Goal: Task Accomplishment & Management: Manage account settings

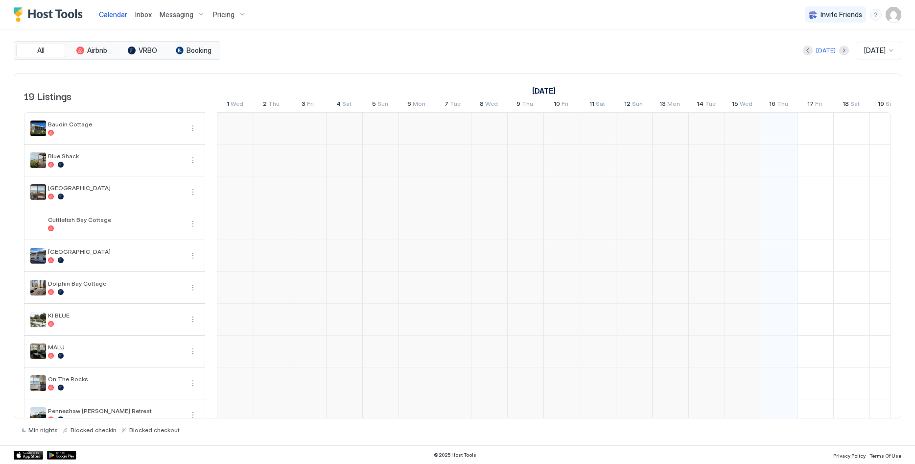
scroll to position [0, 544]
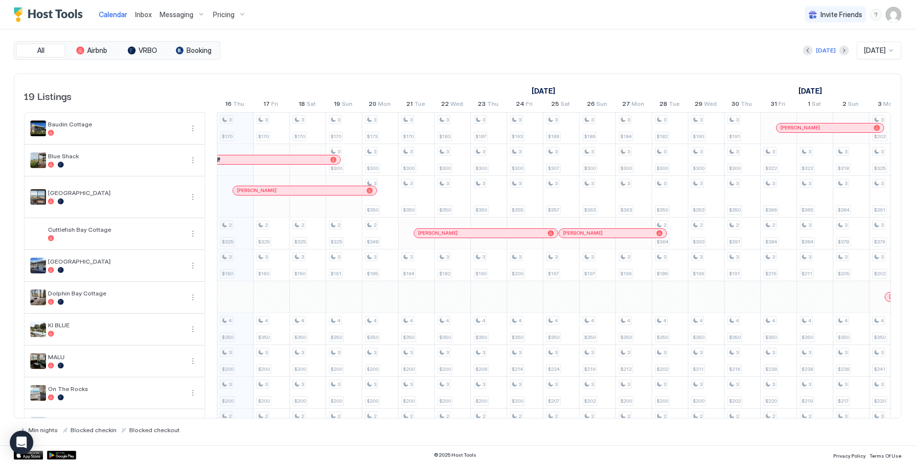
click at [833, 51] on div "[DATE]" at bounding box center [826, 51] width 46 height 12
click at [839, 51] on button "Next month" at bounding box center [844, 51] width 10 height 10
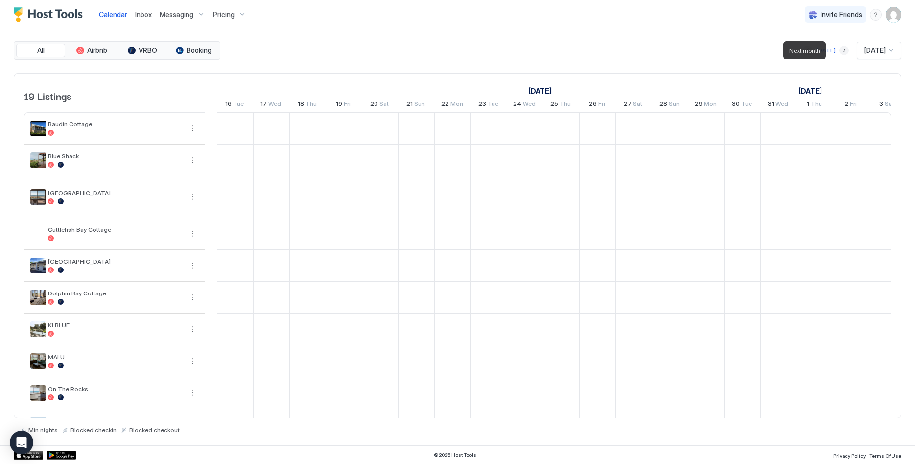
click at [839, 51] on button "Next month" at bounding box center [844, 51] width 10 height 10
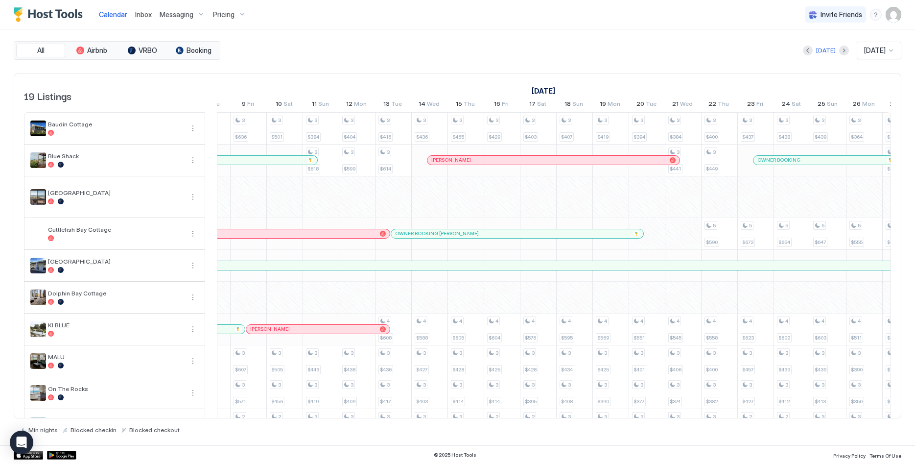
scroll to position [0, 0]
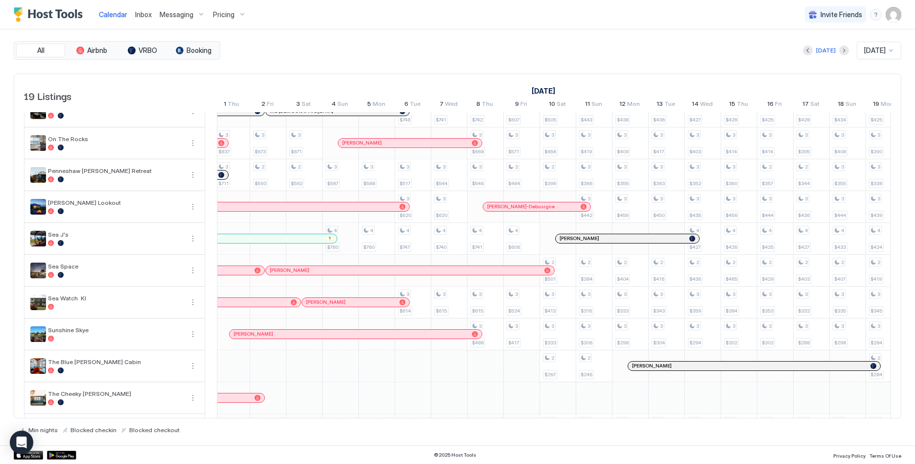
click at [356, 238] on div "3 $259 3 $392 3 $250 4 $404 3 $288 3 $263 2 $232 3 $296 4 $287 2 $259 3 $214 3 …" at bounding box center [558, 170] width 2138 height 614
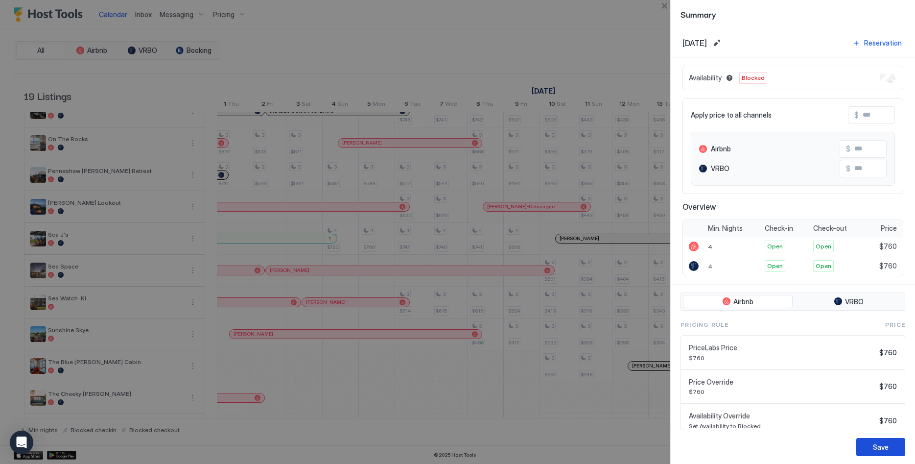
click at [885, 447] on div "Save" at bounding box center [881, 447] width 16 height 10
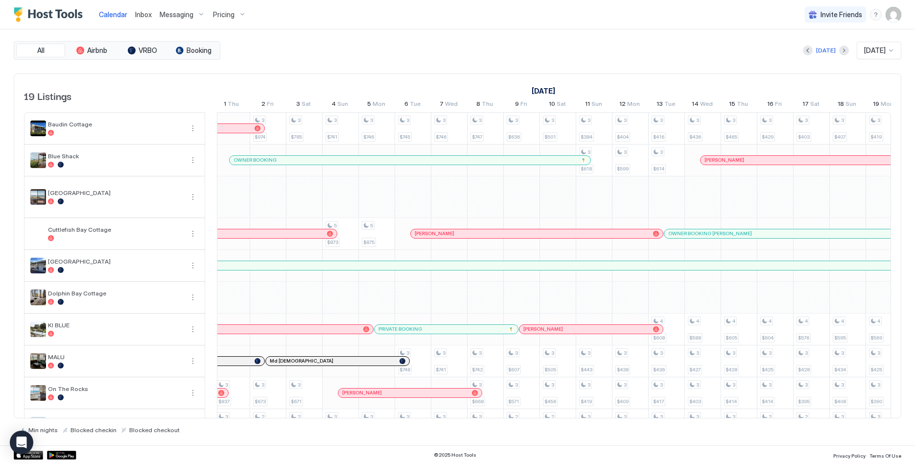
scroll to position [0, 752]
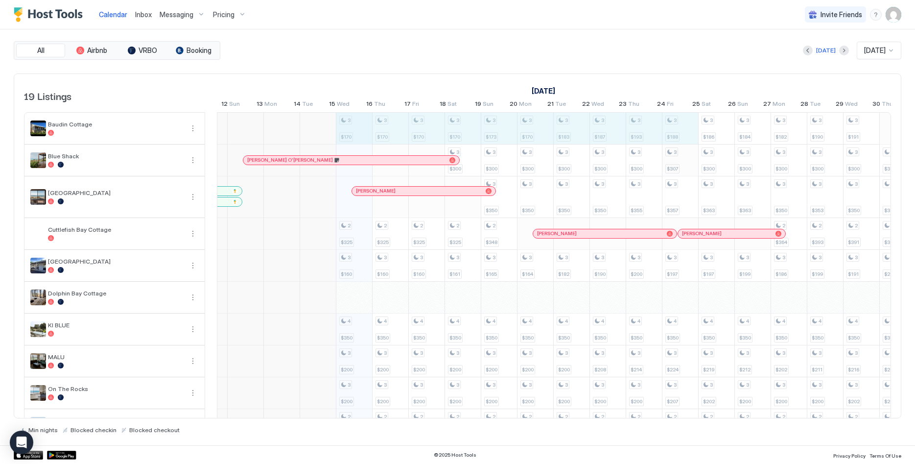
scroll to position [0, 426]
drag, startPoint x: 372, startPoint y: 128, endPoint x: 735, endPoint y: 142, distance: 363.6
click at [735, 142] on div "3 $170 2 $325 3 $160 4 $350 3 $200 3 $200 2 $160 3 $215 4 $220 2 $150 3 $140 2 …" at bounding box center [860, 420] width 2138 height 614
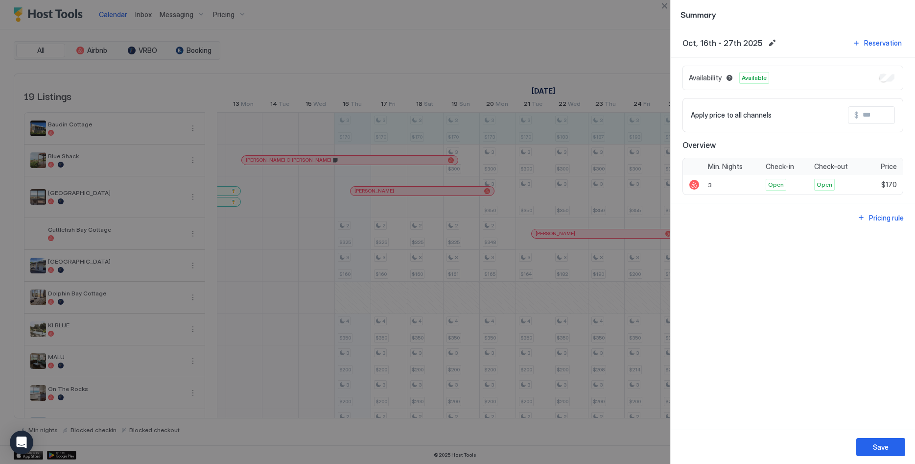
drag, startPoint x: 775, startPoint y: 44, endPoint x: 767, endPoint y: 41, distance: 8.2
click at [774, 43] on div "Oct, 16th - 27th 2025 Reservation" at bounding box center [793, 42] width 221 height 13
click at [767, 41] on button "Edit date range" at bounding box center [772, 43] width 12 height 12
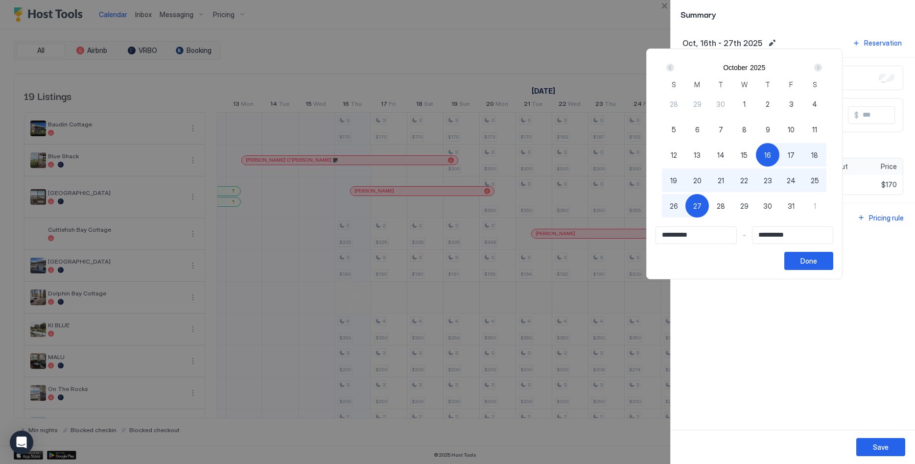
click at [771, 152] on span "16" at bounding box center [767, 155] width 7 height 10
click at [822, 67] on div "Next" at bounding box center [818, 68] width 8 height 8
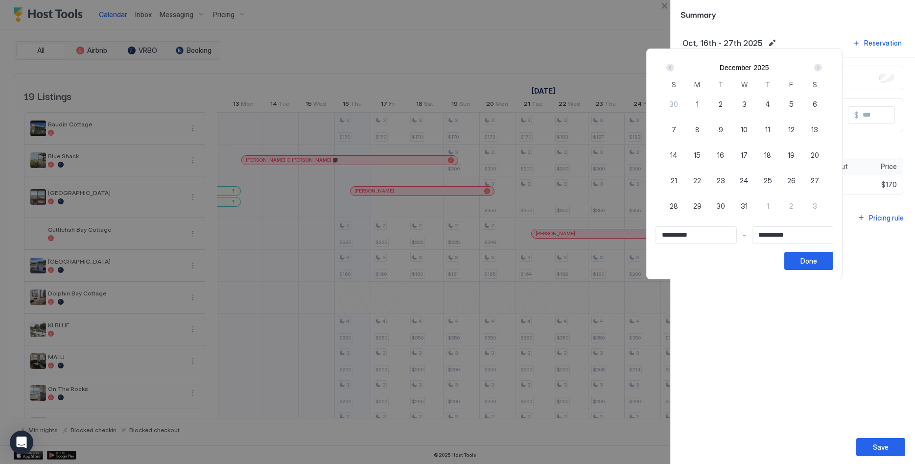
click at [822, 67] on div "Next" at bounding box center [818, 68] width 8 height 8
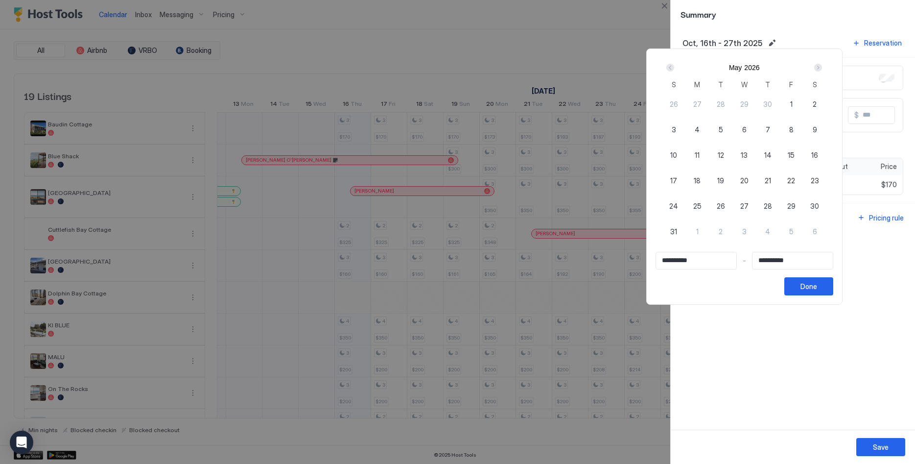
click at [822, 67] on div "Next" at bounding box center [818, 68] width 8 height 8
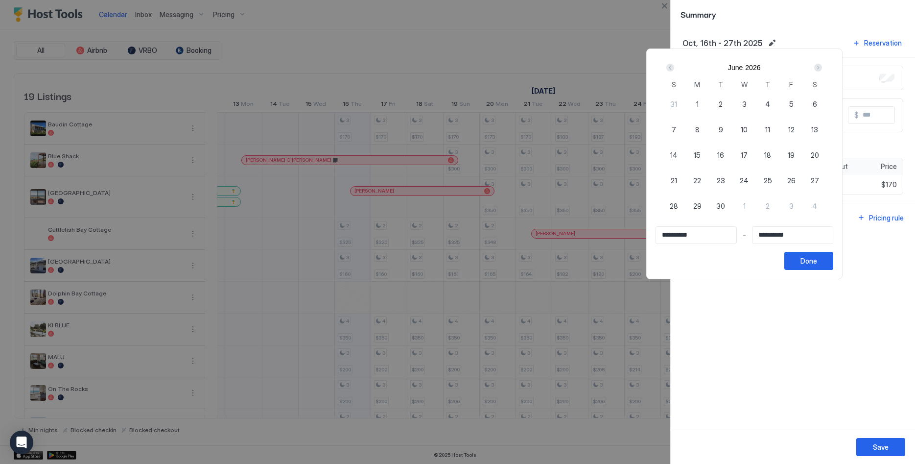
click at [822, 67] on div "Next" at bounding box center [818, 68] width 8 height 8
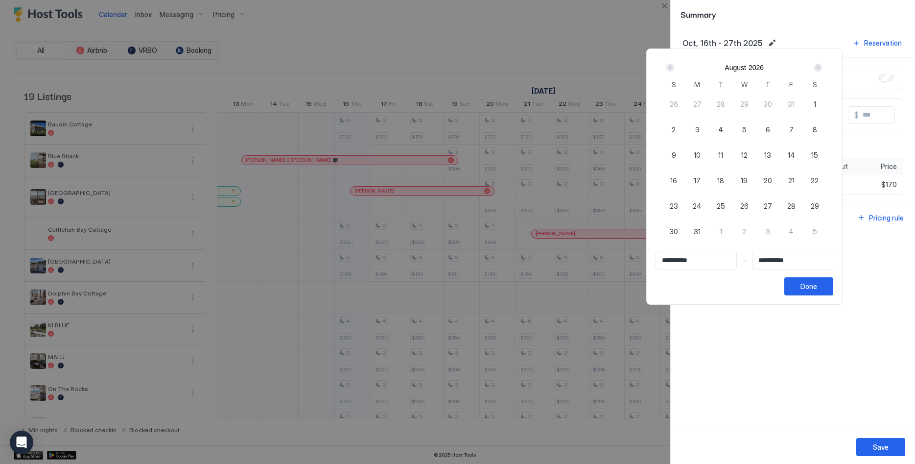
click at [822, 67] on div "Next" at bounding box center [818, 68] width 8 height 8
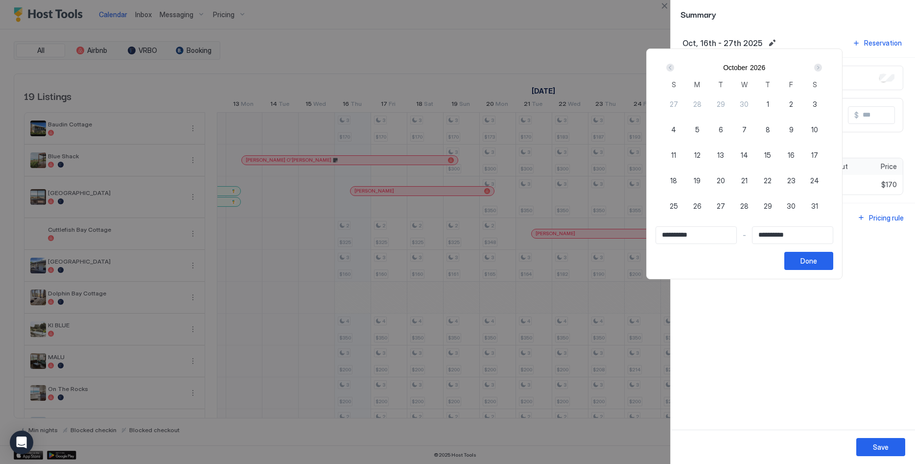
click at [822, 67] on div "Next" at bounding box center [818, 68] width 8 height 8
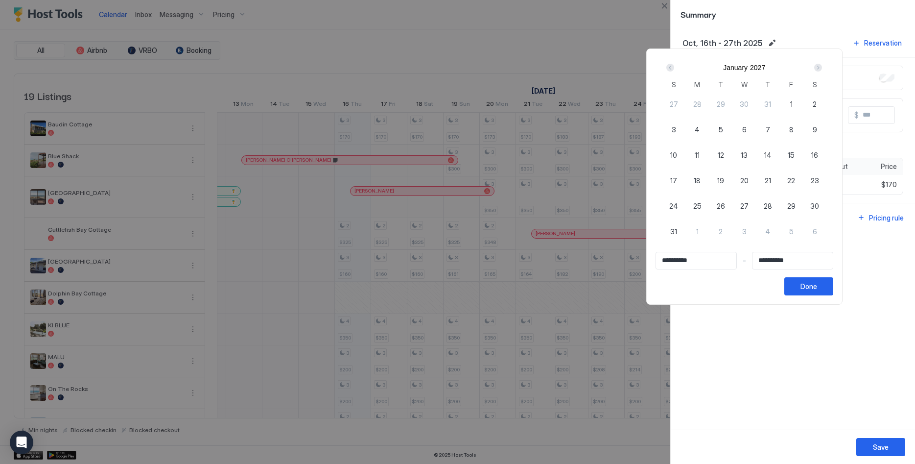
click at [677, 228] on span "31" at bounding box center [673, 231] width 7 height 10
type input "**********"
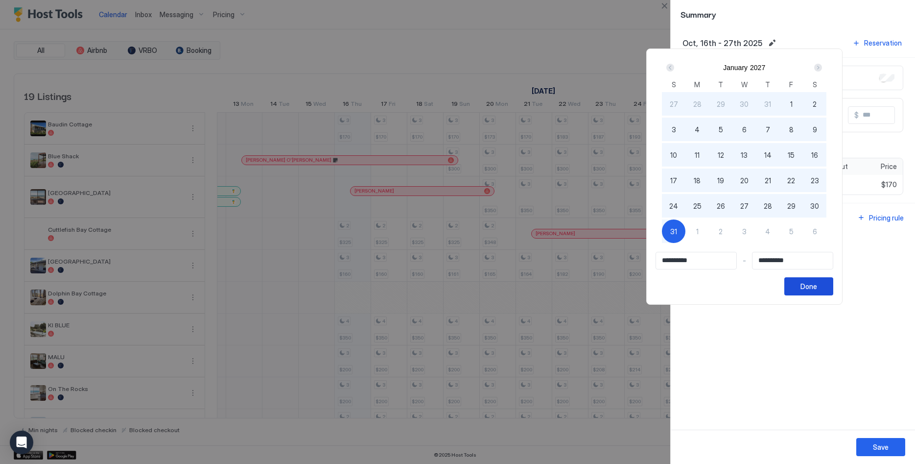
click at [817, 286] on div "Done" at bounding box center [808, 286] width 17 height 10
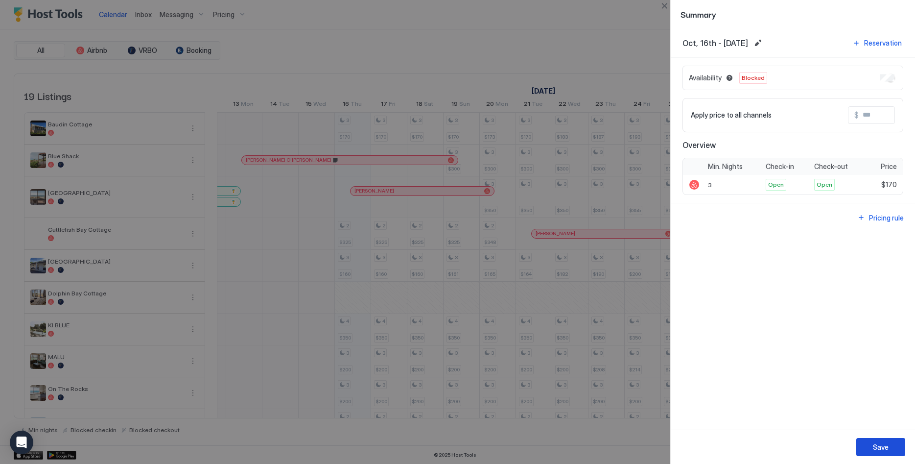
click at [888, 443] on div "Save" at bounding box center [881, 447] width 16 height 10
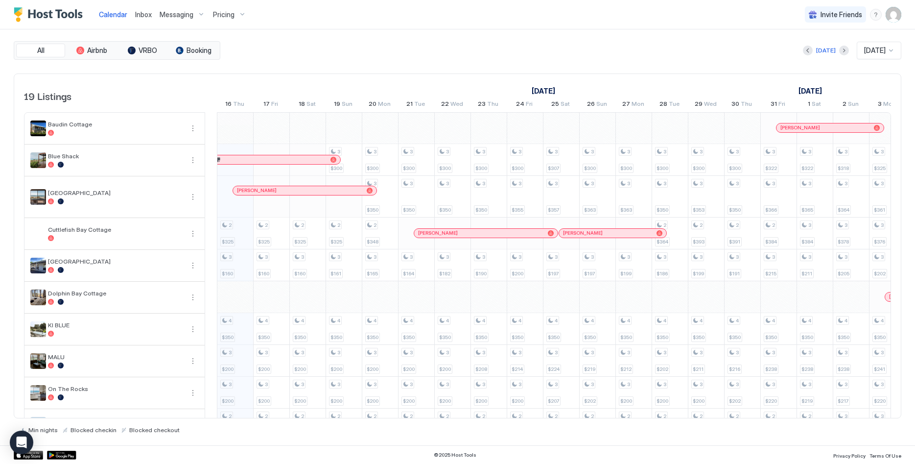
scroll to position [0, 544]
click at [228, 14] on span "Pricing" at bounding box center [224, 14] width 22 height 9
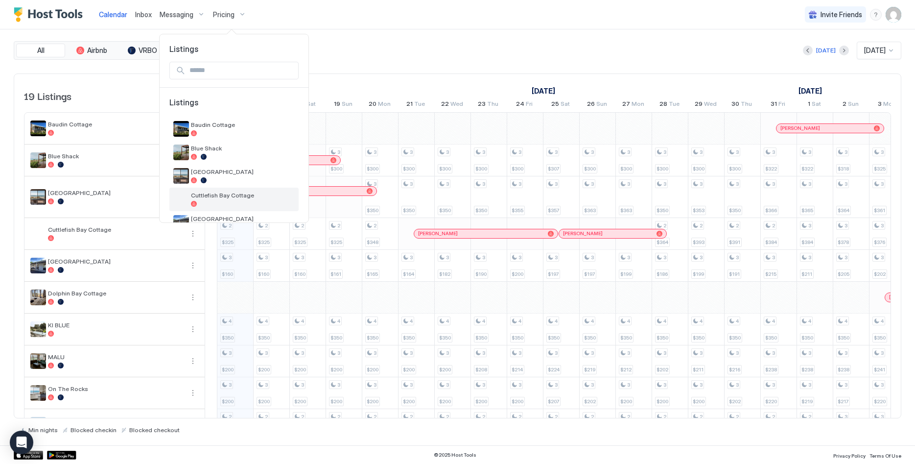
scroll to position [200, 0]
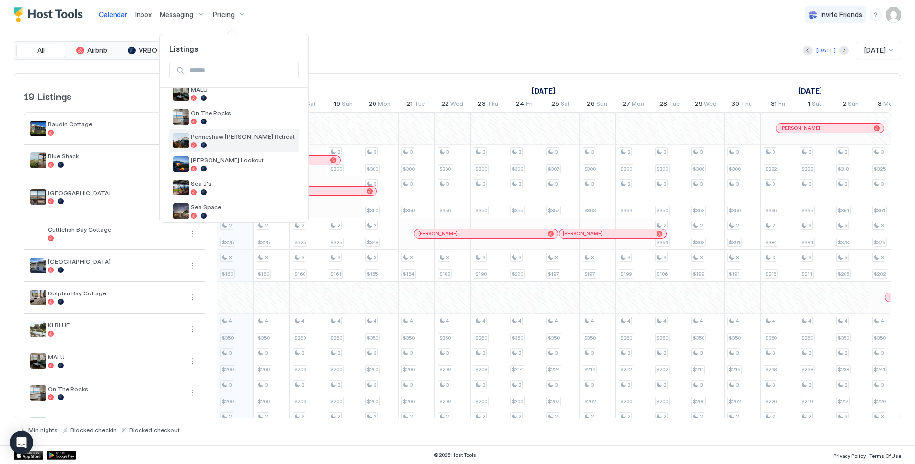
click at [245, 138] on span "Penneshaw [PERSON_NAME] Retreat" at bounding box center [243, 136] width 104 height 7
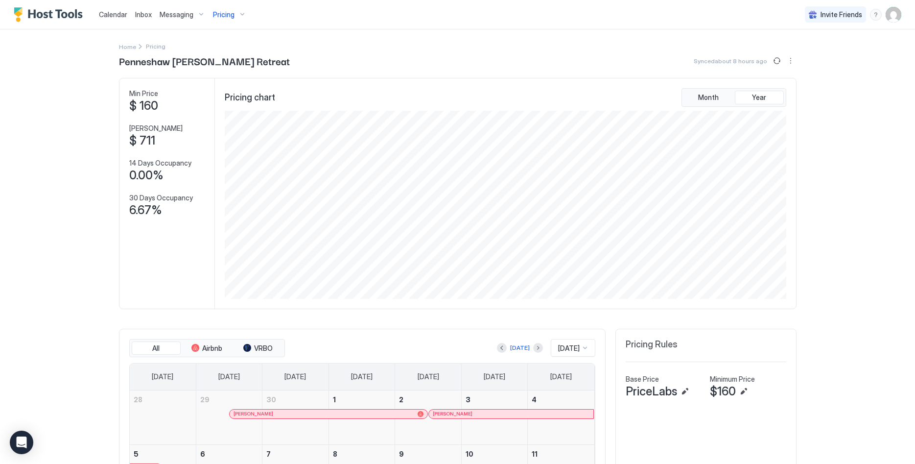
click at [120, 21] on div "Calendar" at bounding box center [113, 14] width 36 height 18
click at [114, 14] on span "Calendar" at bounding box center [113, 14] width 28 height 8
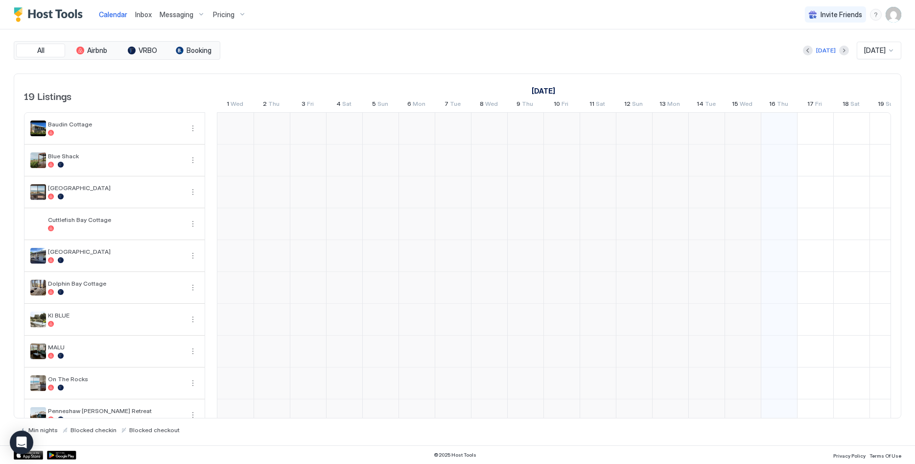
scroll to position [0, 544]
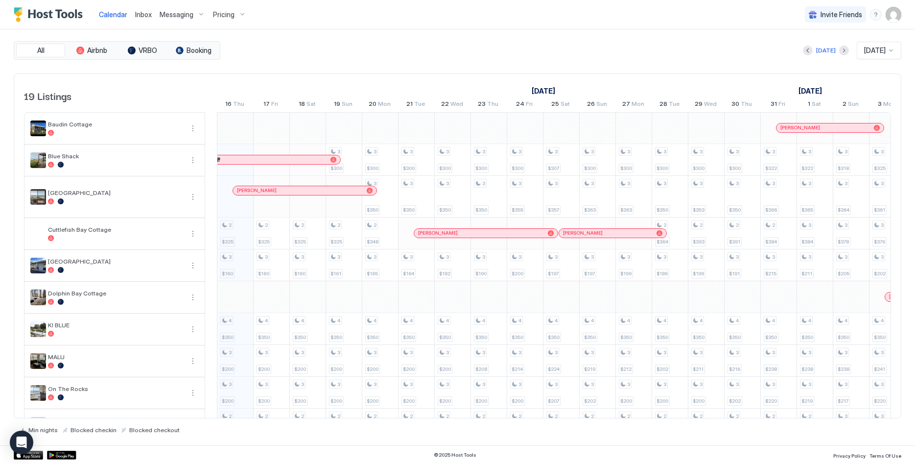
click at [894, 11] on img "User profile" at bounding box center [894, 15] width 16 height 16
click at [810, 54] on span "Settings" at bounding box center [805, 54] width 26 height 9
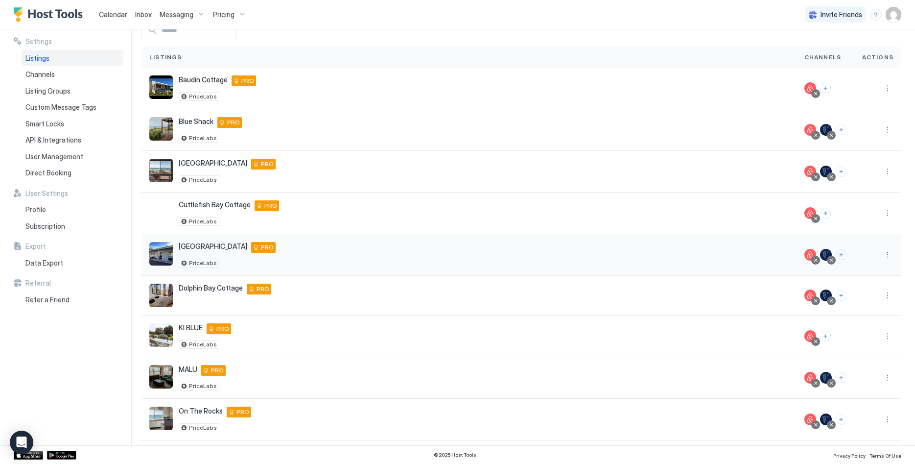
scroll to position [126, 0]
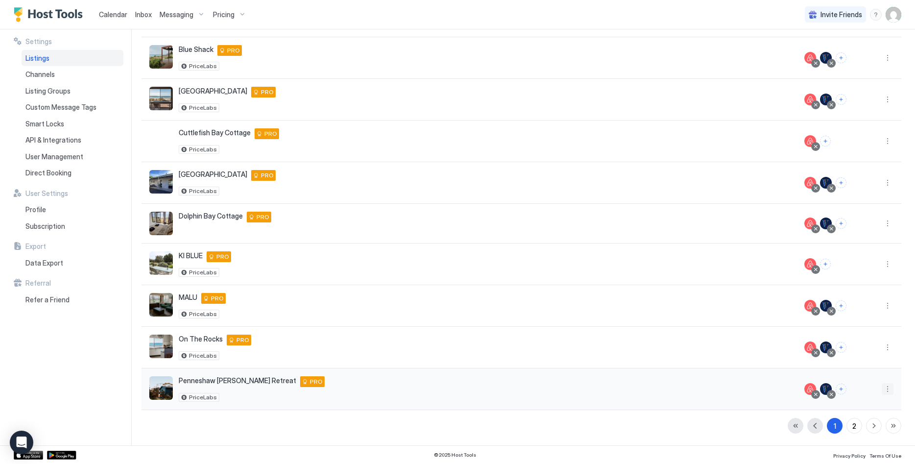
click at [890, 387] on button "More options" at bounding box center [888, 389] width 12 height 12
click at [866, 324] on span "Listing Settings" at bounding box center [866, 327] width 44 height 7
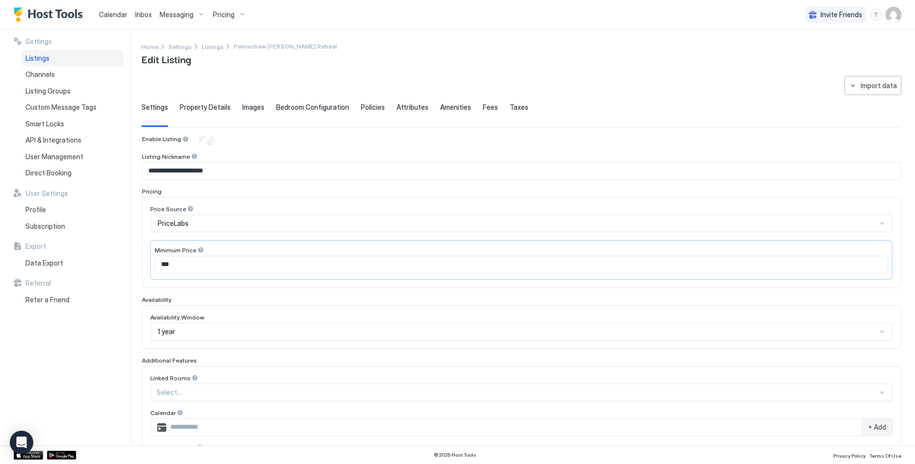
click at [195, 109] on span "Property Details" at bounding box center [205, 107] width 51 height 9
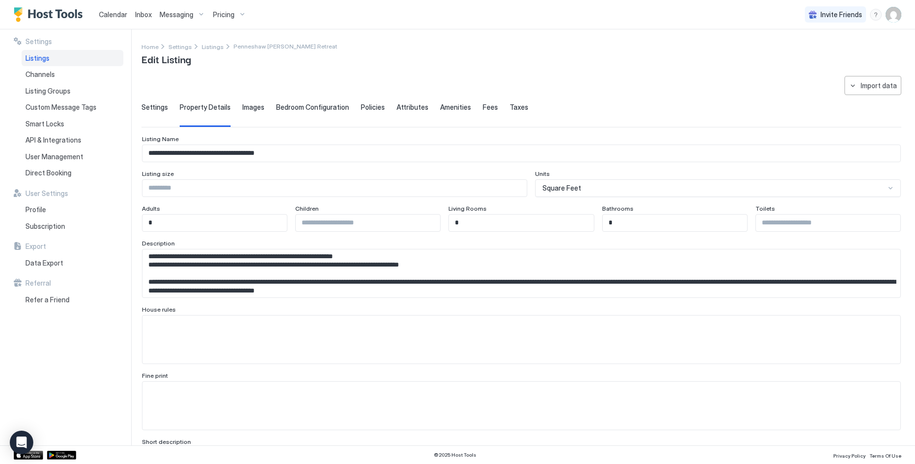
click at [364, 108] on span "Policies" at bounding box center [373, 107] width 24 height 9
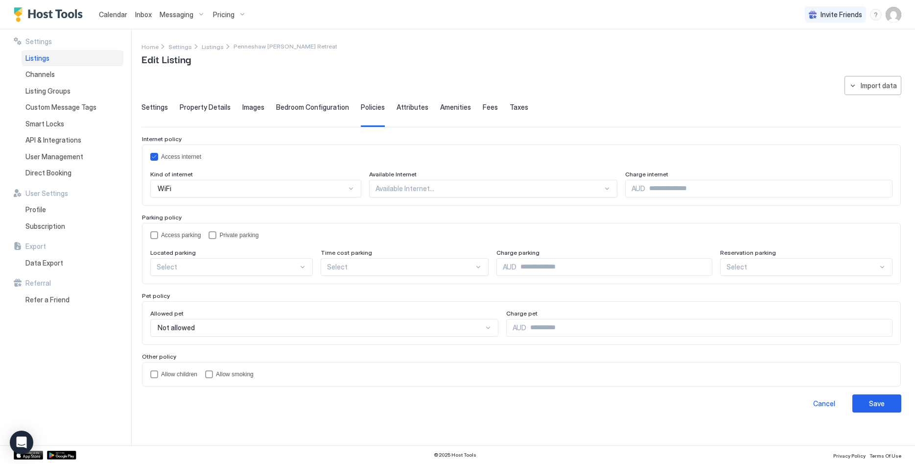
click at [406, 110] on span "Attributes" at bounding box center [413, 107] width 32 height 9
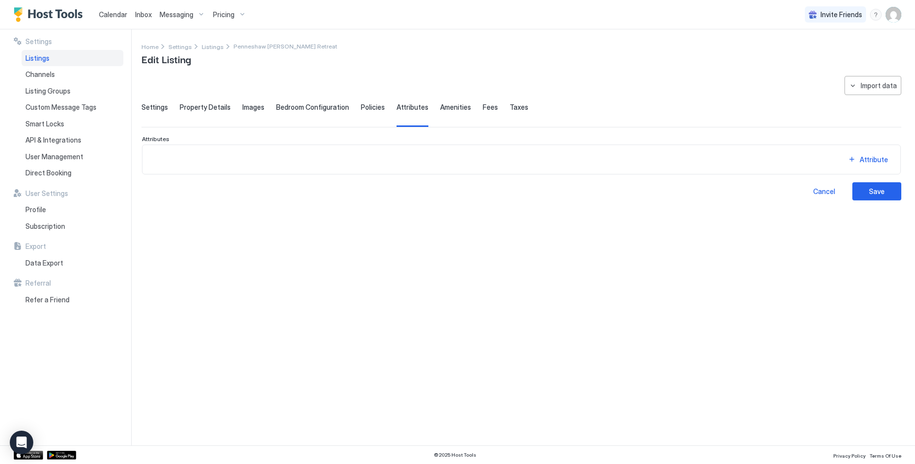
click at [446, 110] on span "Amenities" at bounding box center [455, 107] width 31 height 9
click at [489, 110] on div "Settings Property Details Images Bedroom Configuration Policies Attributes Amen…" at bounding box center [521, 115] width 760 height 24
click at [483, 110] on span "Fees" at bounding box center [490, 107] width 15 height 9
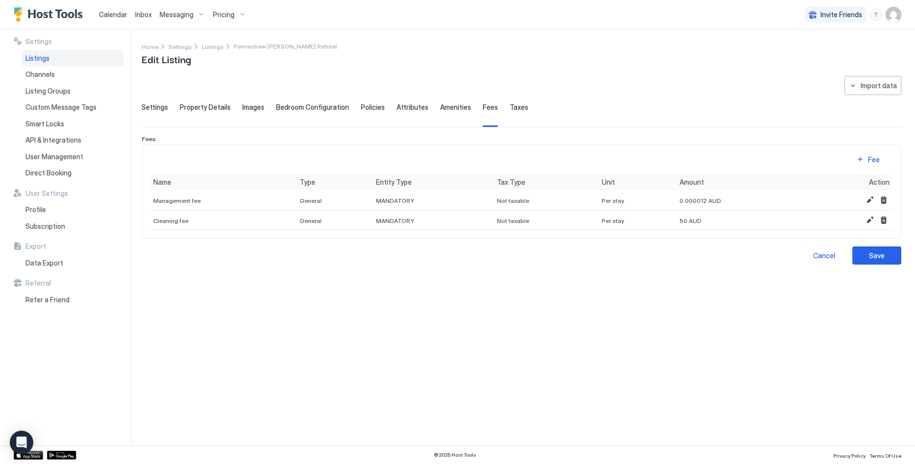
click at [515, 108] on span "Taxes" at bounding box center [519, 107] width 19 height 9
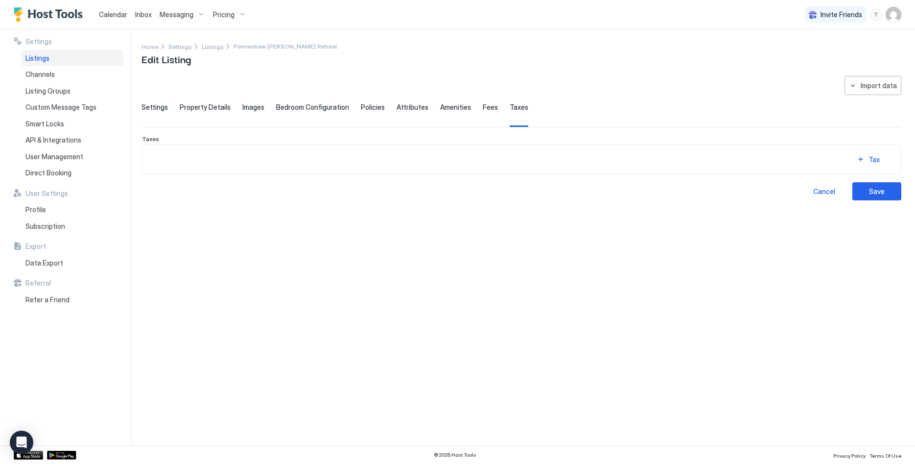
click at [488, 108] on span "Fees" at bounding box center [490, 107] width 15 height 9
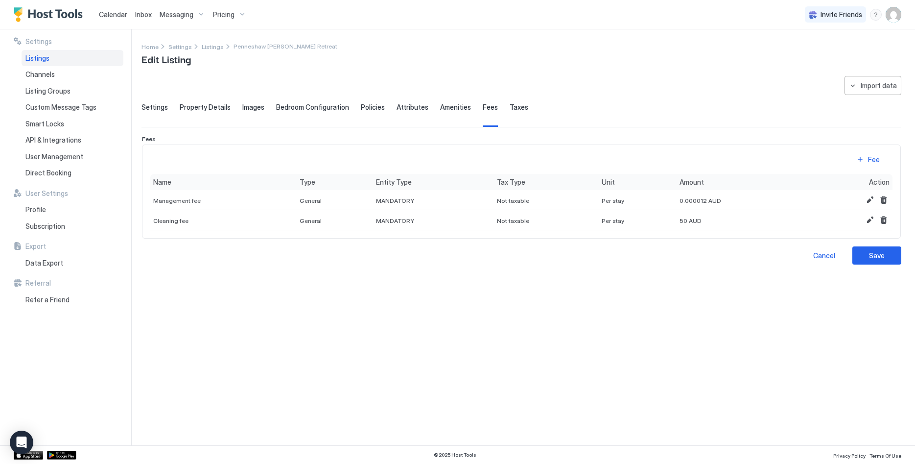
click at [107, 12] on span "Calendar" at bounding box center [113, 14] width 28 height 8
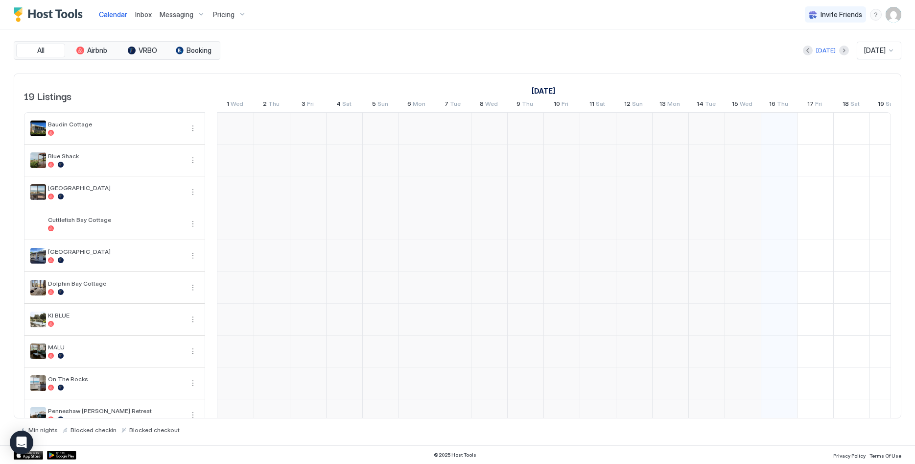
scroll to position [0, 544]
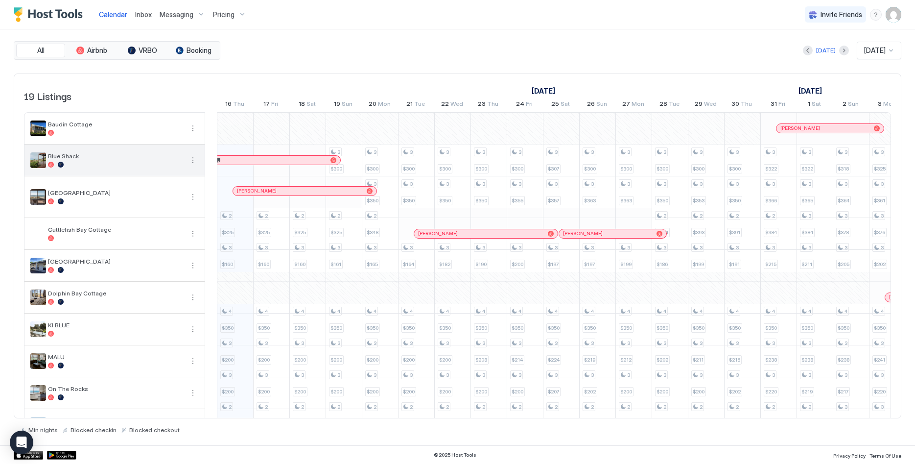
click at [191, 157] on button "More options" at bounding box center [193, 160] width 12 height 12
click at [165, 200] on div "Listing Settings" at bounding box center [171, 205] width 62 height 16
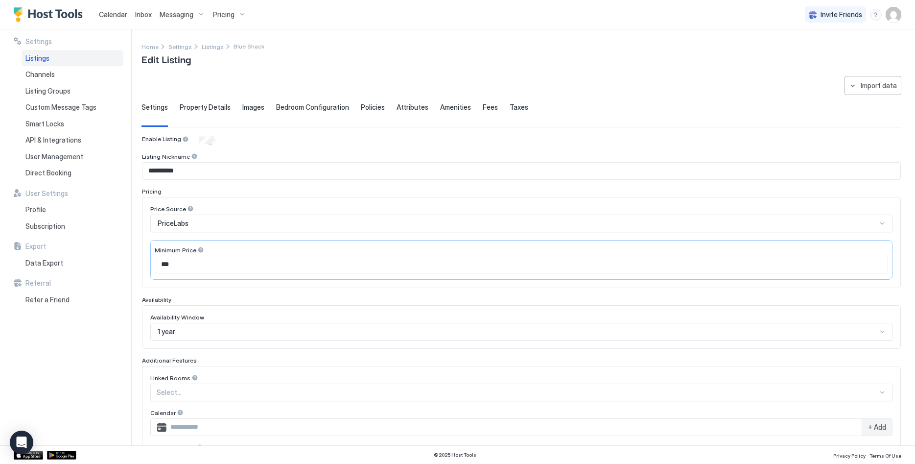
click at [483, 107] on span "Fees" at bounding box center [490, 107] width 15 height 9
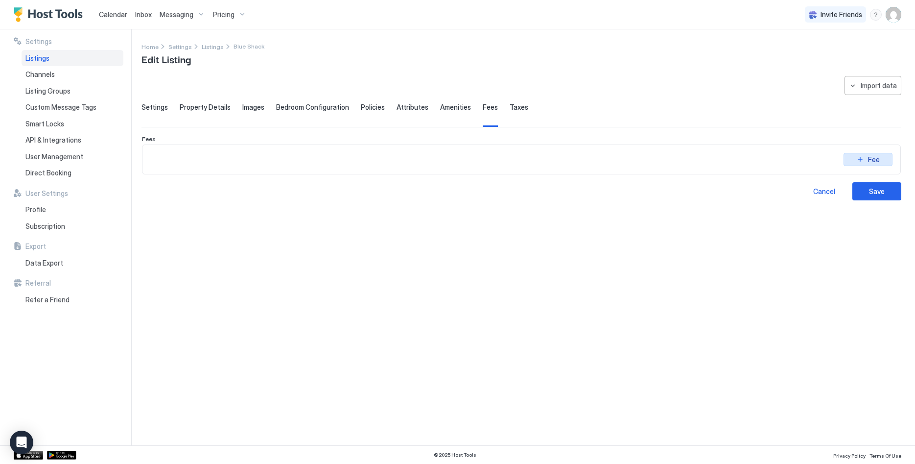
click at [877, 155] on div "Fee" at bounding box center [874, 159] width 12 height 10
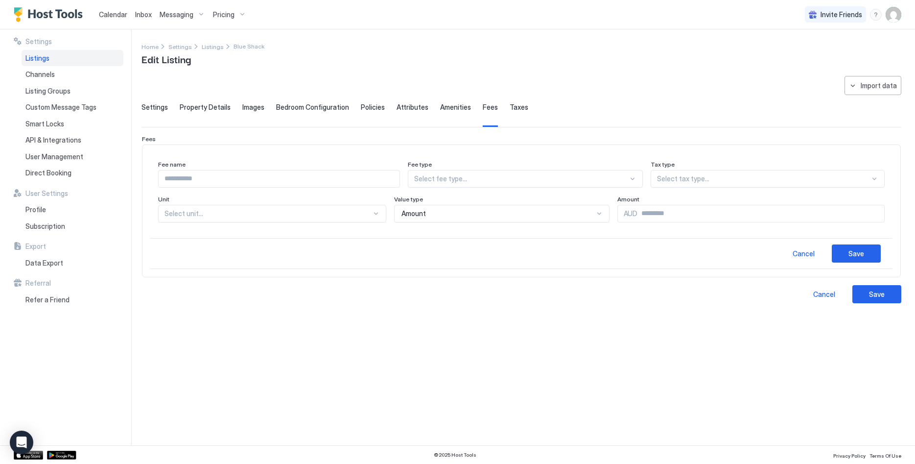
click at [270, 187] on div at bounding box center [279, 179] width 242 height 18
click at [267, 184] on input "Input Field" at bounding box center [279, 178] width 241 height 17
click at [513, 188] on div "Fee name Fee type Select fee type... Tax type Select tax type... Unit Select un…" at bounding box center [521, 192] width 727 height 62
click at [502, 182] on div at bounding box center [520, 178] width 213 height 9
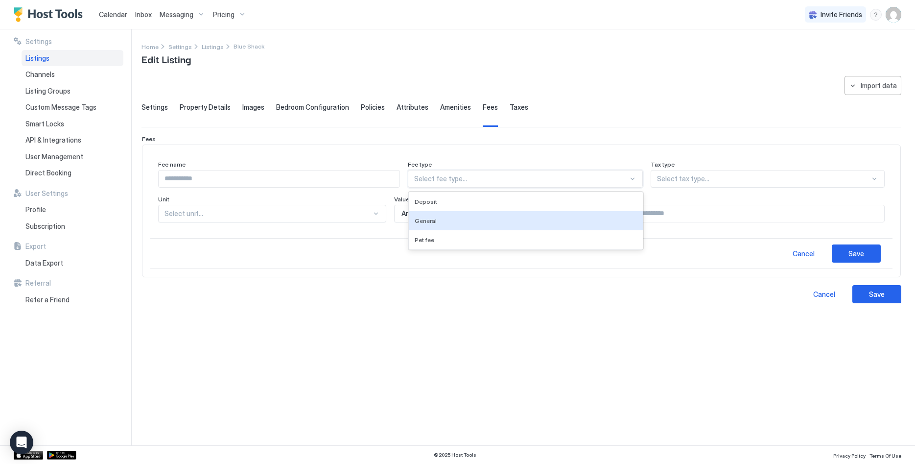
click at [479, 221] on div "General" at bounding box center [526, 220] width 222 height 7
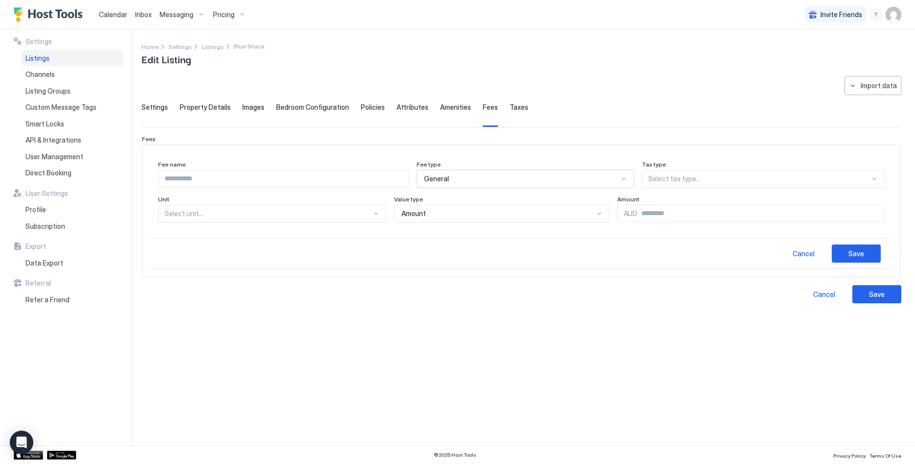
click at [739, 184] on div "Select tax type..." at bounding box center [763, 179] width 243 height 18
click at [701, 219] on div "Not taxable" at bounding box center [764, 220] width 230 height 7
click at [267, 211] on div at bounding box center [268, 213] width 207 height 9
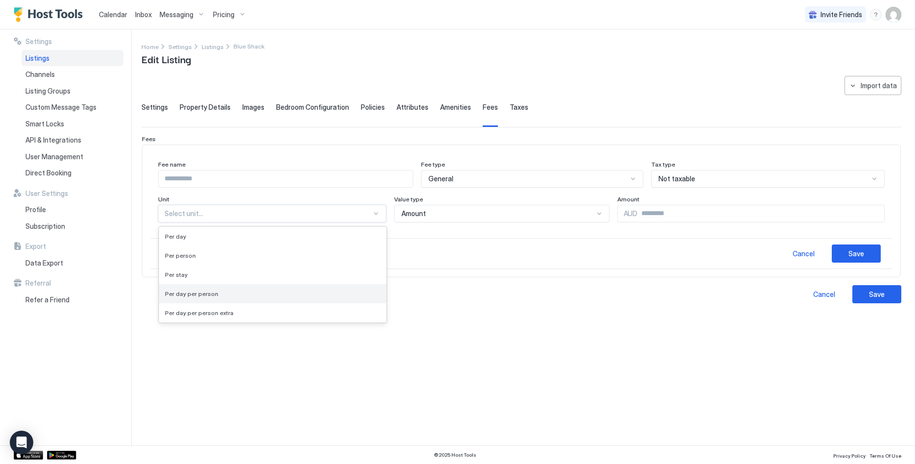
click at [243, 300] on div "Per day per person" at bounding box center [272, 293] width 227 height 19
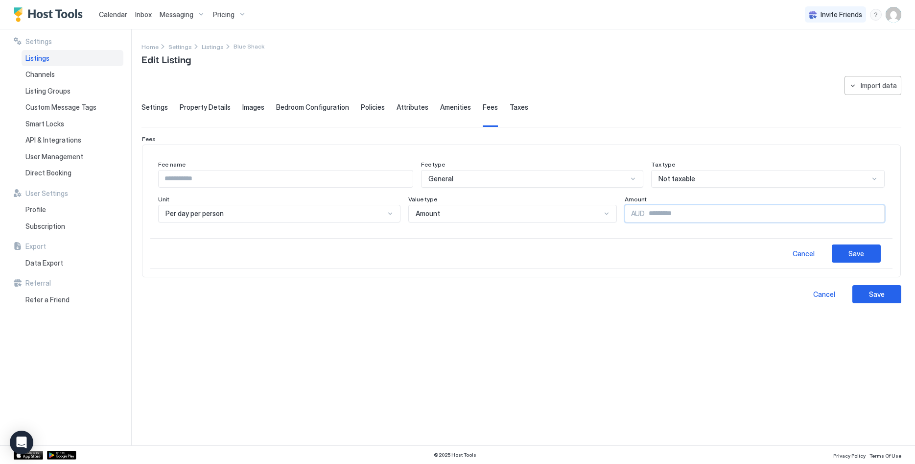
click at [695, 212] on input "Input Field" at bounding box center [764, 213] width 239 height 17
type input "**"
click at [276, 194] on div "Fee name Fee type General Tax type Not taxable Unit Per day per person Value ty…" at bounding box center [521, 192] width 727 height 62
click at [273, 188] on div "Fee name Fee type General Tax type Not taxable Unit Per day per person Value ty…" at bounding box center [521, 192] width 727 height 62
click at [271, 185] on input "Input Field" at bounding box center [286, 178] width 254 height 17
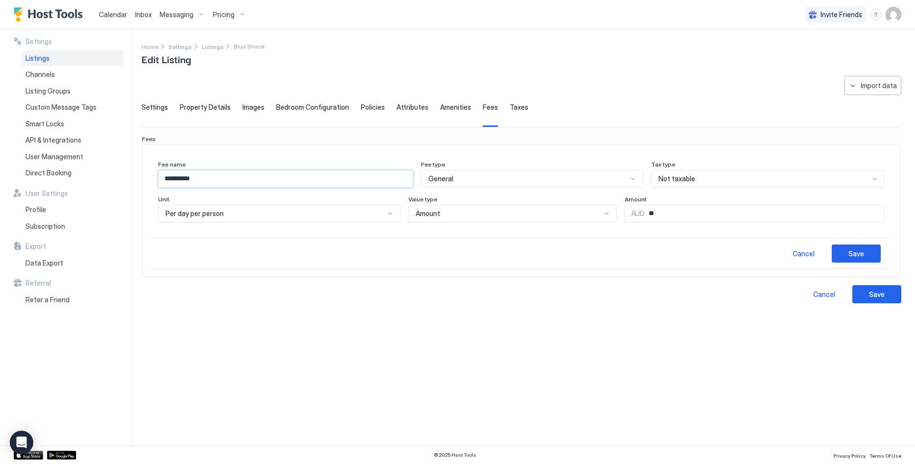
type input "**********"
click at [799, 248] on button "Cancel" at bounding box center [803, 253] width 49 height 18
